Goal: Task Accomplishment & Management: Use online tool/utility

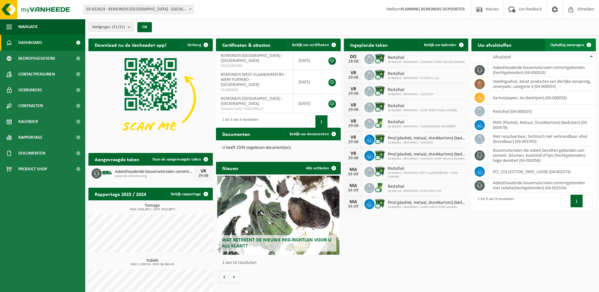
click at [561, 47] on link "Ophaling aanvragen" at bounding box center [570, 44] width 50 height 13
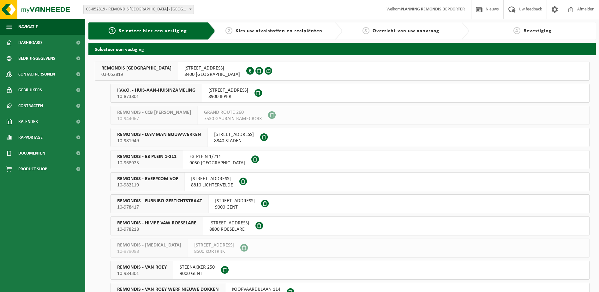
click at [176, 95] on span "10-873801" at bounding box center [156, 96] width 78 height 6
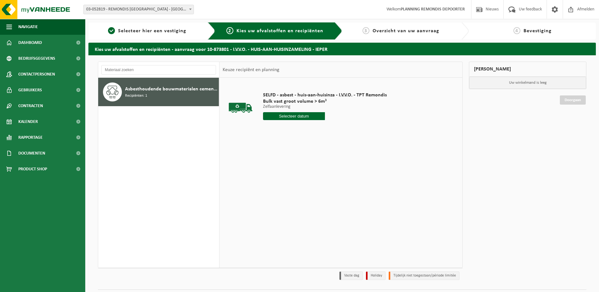
click at [282, 113] on input "text" at bounding box center [294, 116] width 62 height 8
click at [314, 190] on div "29" at bounding box center [312, 192] width 11 height 10
type input "Van 2025-08-29"
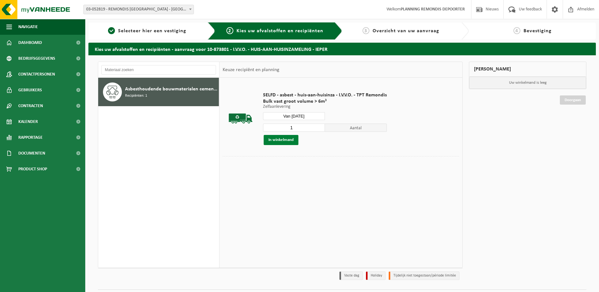
click at [279, 141] on button "In winkelmand" at bounding box center [280, 140] width 35 height 10
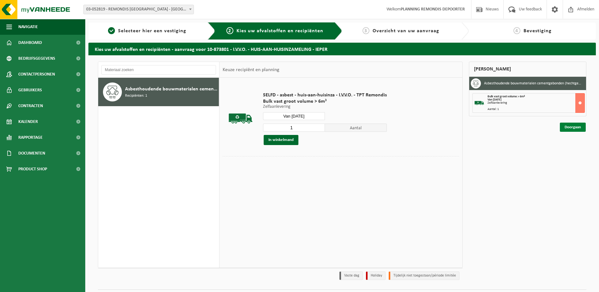
click at [576, 126] on link "Doorgaan" at bounding box center [572, 126] width 26 height 9
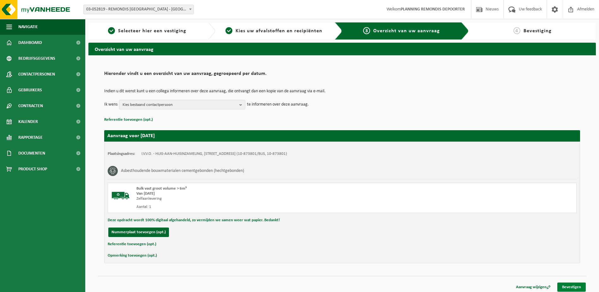
click at [581, 286] on link "Bevestigen" at bounding box center [571, 286] width 28 height 9
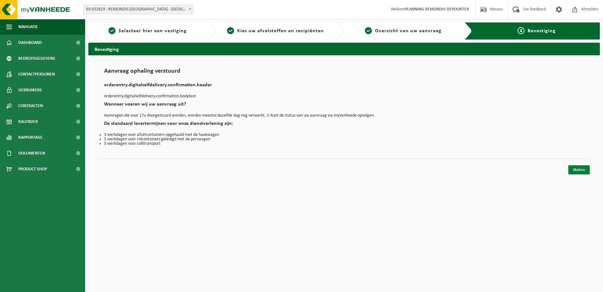
click at [579, 168] on link "Sluiten" at bounding box center [579, 169] width 21 height 9
